Goal: Use online tool/utility: Use online tool/utility

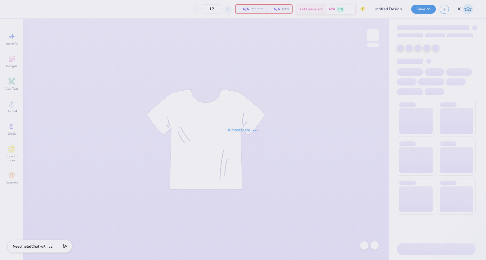
type input "[PERSON_NAME] Parent's Weekend F25"
type input "24"
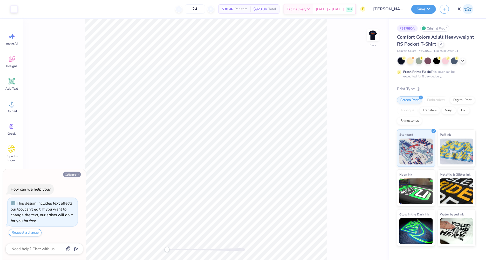
click at [75, 176] on button "Collapse" at bounding box center [71, 174] width 17 height 5
type textarea "x"
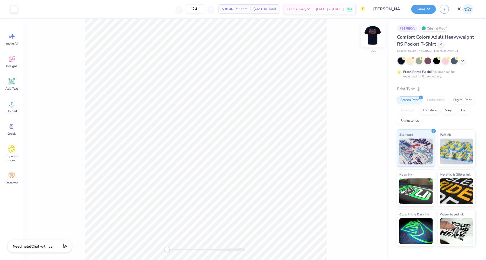
click at [375, 33] on img at bounding box center [372, 35] width 21 height 21
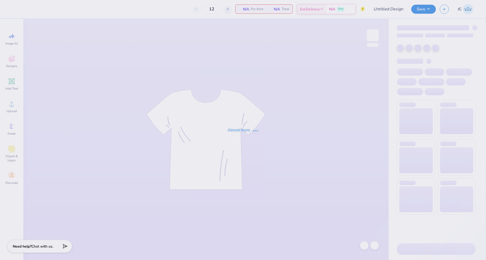
type input "[PERSON_NAME] Parent's Weekend F25"
type input "24"
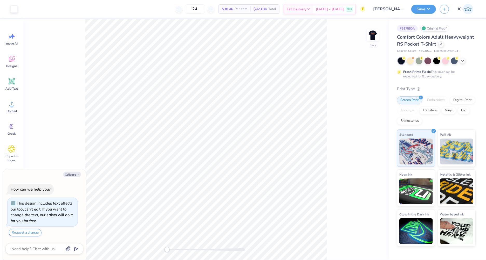
click at [360, 42] on div "Back" at bounding box center [205, 139] width 365 height 241
click at [377, 37] on img at bounding box center [372, 35] width 21 height 21
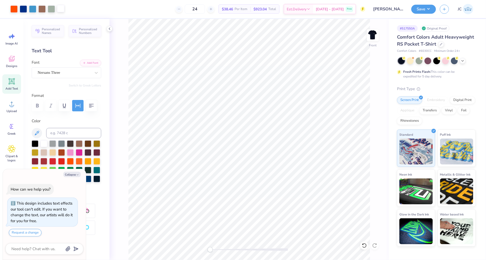
click at [59, 8] on div at bounding box center [60, 8] width 7 height 7
type textarea "x"
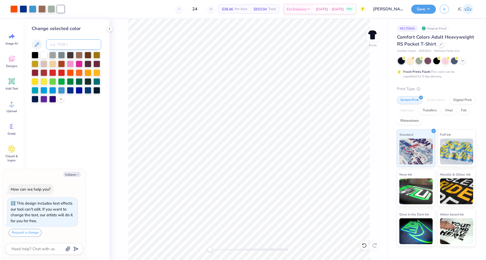
click at [84, 45] on input at bounding box center [73, 44] width 55 height 10
type input "7688"
type textarea "x"
click at [362, 245] on icon at bounding box center [362, 244] width 1 height 1
click at [373, 33] on img at bounding box center [372, 35] width 21 height 21
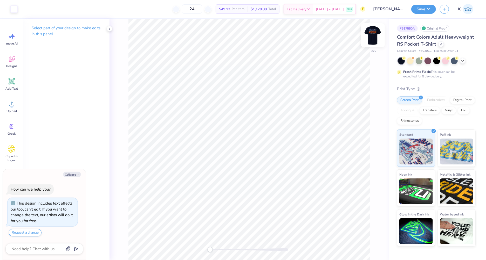
click at [368, 36] on img at bounding box center [372, 35] width 21 height 21
type textarea "x"
